Goal: Task Accomplishment & Management: Manage account settings

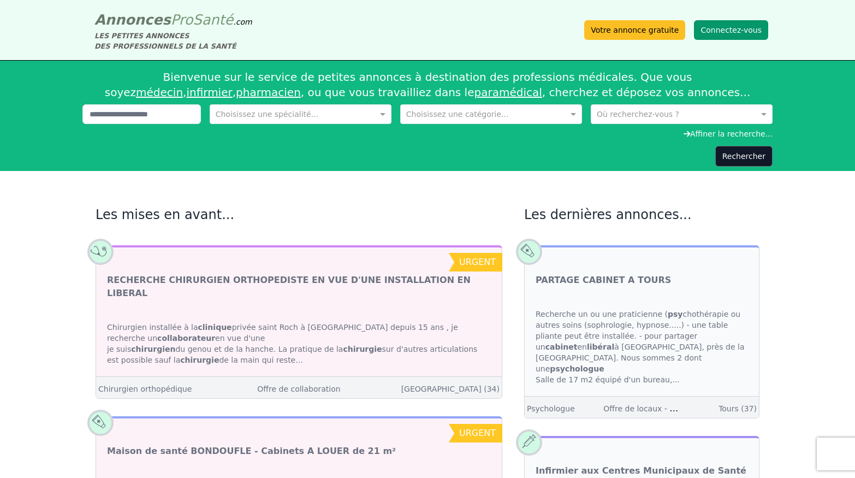
click at [731, 25] on button "Connectez-vous" at bounding box center [731, 30] width 74 height 20
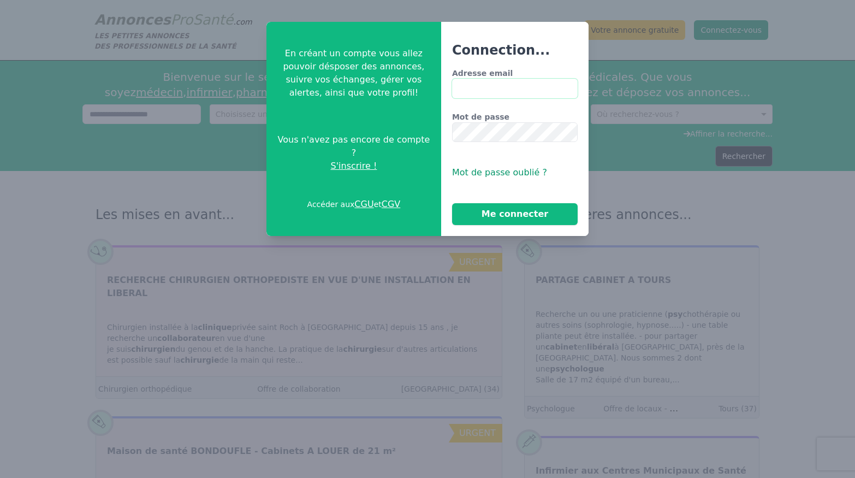
type input "**********"
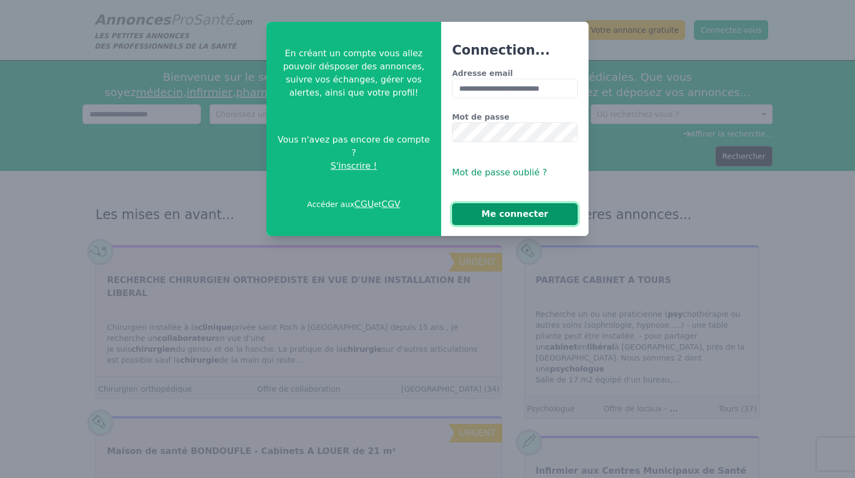
click at [516, 212] on button "Me connecter" at bounding box center [515, 214] width 126 height 22
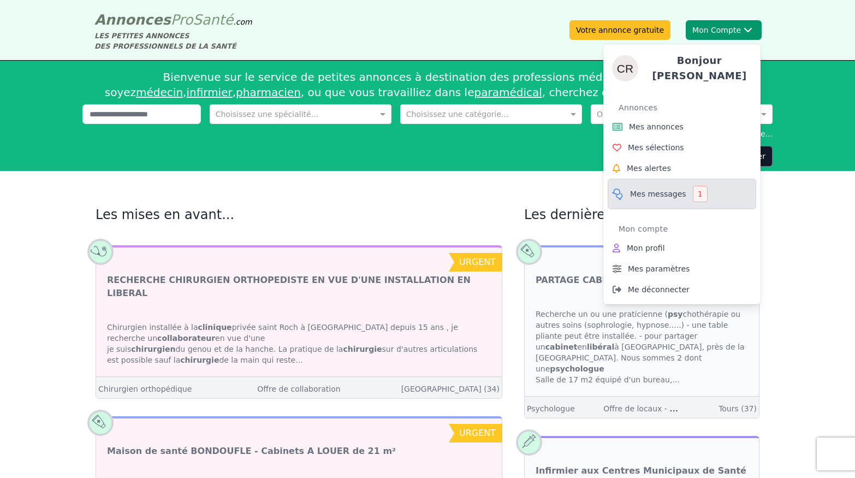
click at [650, 196] on span "Mes messages" at bounding box center [658, 193] width 56 height 11
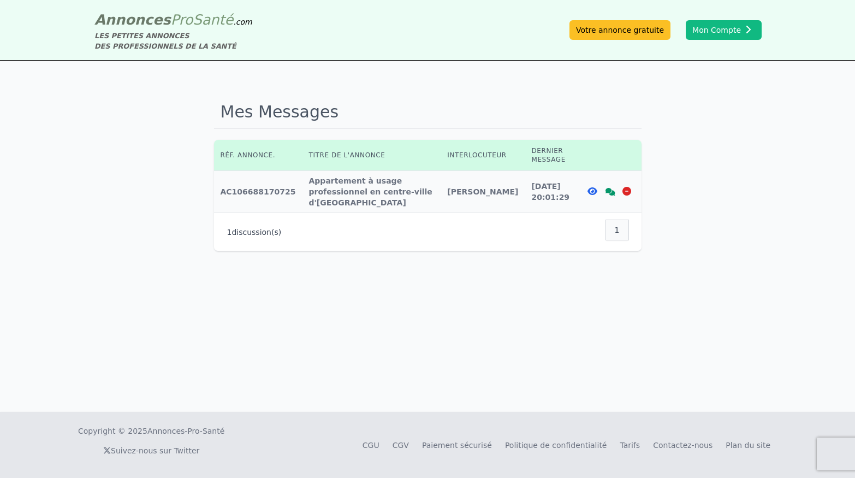
click at [614, 219] on div "1" at bounding box center [616, 229] width 23 height 21
click at [618, 225] on div "1" at bounding box center [616, 229] width 23 height 21
click at [608, 188] on icon at bounding box center [610, 192] width 10 height 8
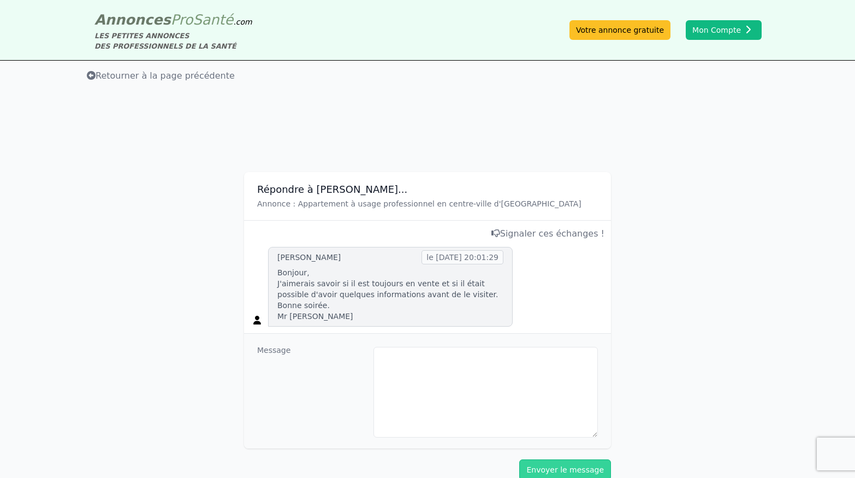
click at [90, 76] on icon at bounding box center [91, 75] width 9 height 9
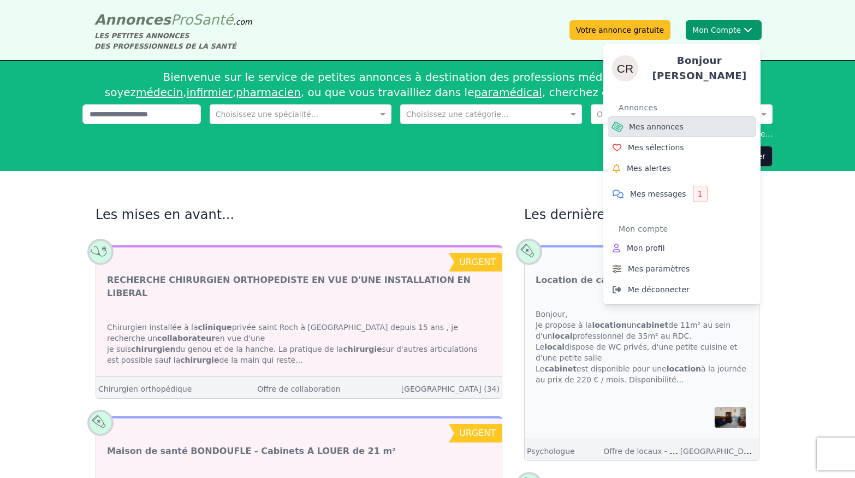
click at [668, 126] on span "Mes annonces" at bounding box center [656, 126] width 55 height 11
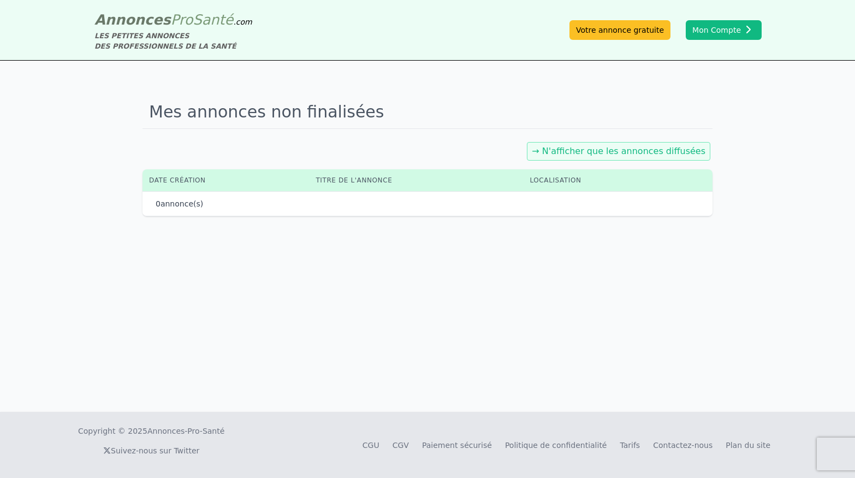
click at [606, 152] on link "→ N'afficher que les annonces diffusées" at bounding box center [619, 151] width 174 height 10
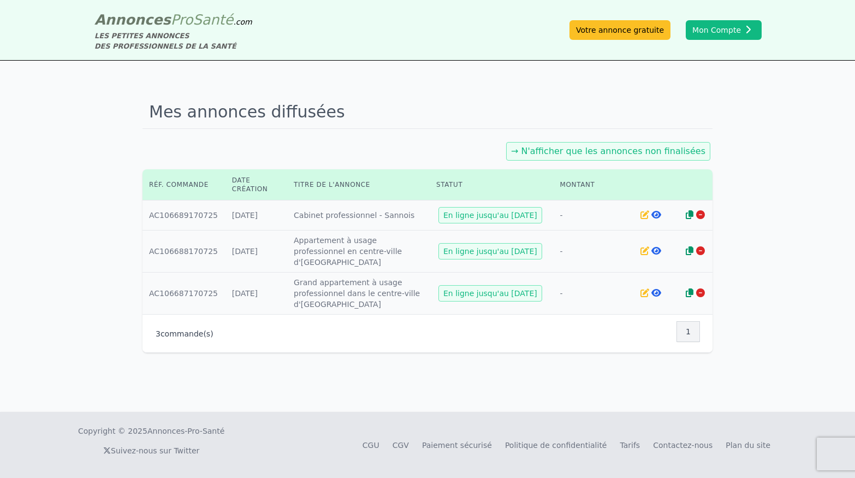
click at [652, 213] on icon at bounding box center [656, 214] width 10 height 9
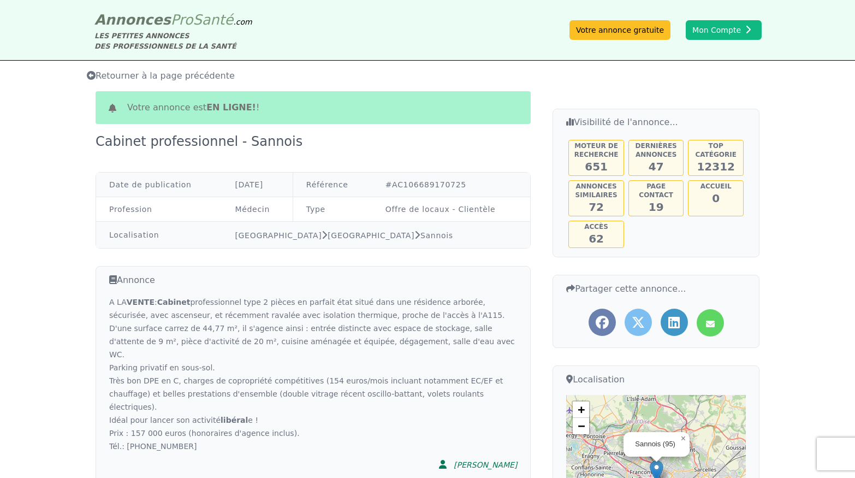
click at [89, 75] on icon at bounding box center [91, 75] width 9 height 9
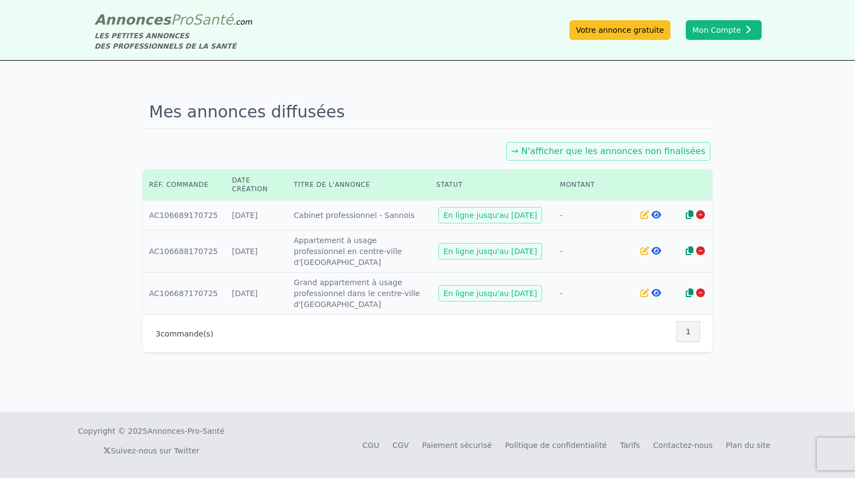
click at [656, 288] on icon at bounding box center [656, 292] width 10 height 9
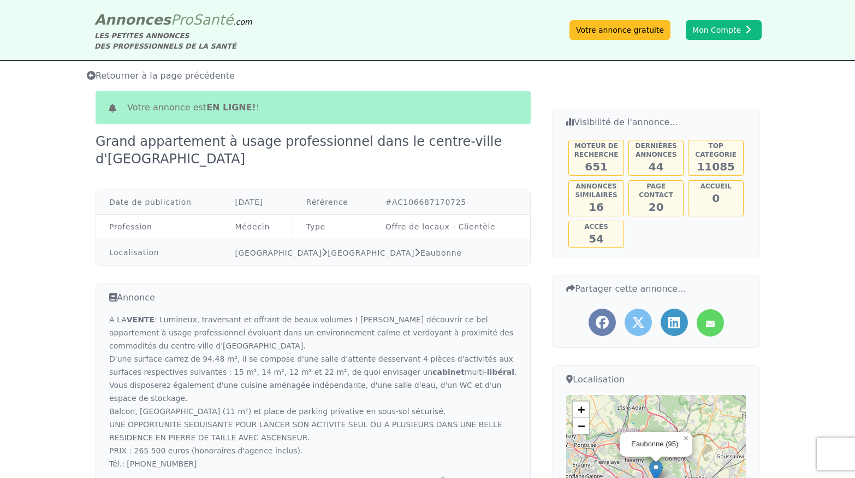
click at [93, 75] on icon at bounding box center [91, 75] width 9 height 9
